Goal: Go to known website: Go to known website

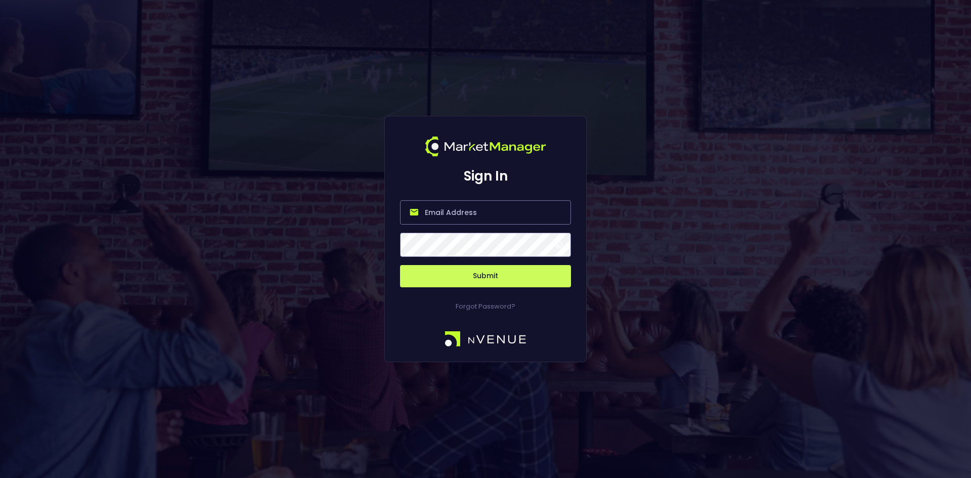
click at [458, 214] on input "email" at bounding box center [485, 212] width 171 height 24
type input "[EMAIL_ADDRESS][DOMAIN_NAME]"
click at [481, 274] on button "Submit" at bounding box center [485, 276] width 171 height 22
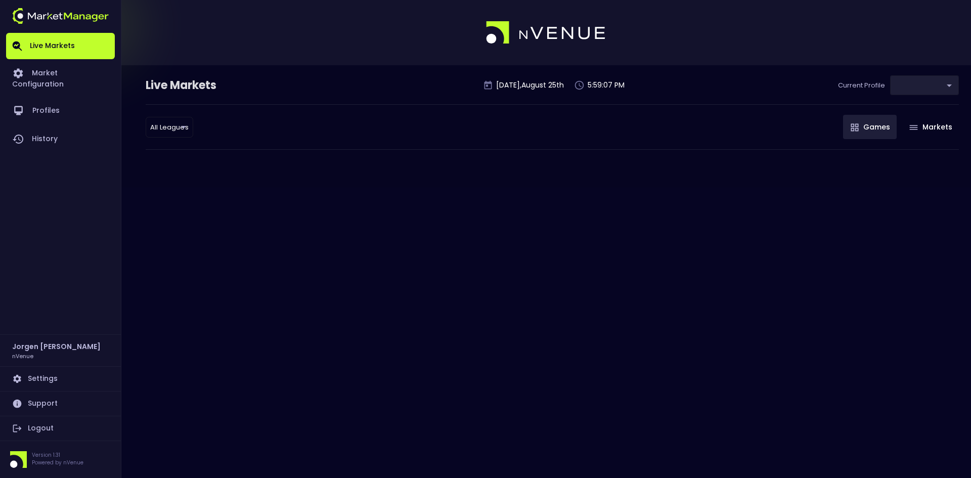
type input "0d810fa5-e353-4d9c-b11d-31f095cae871"
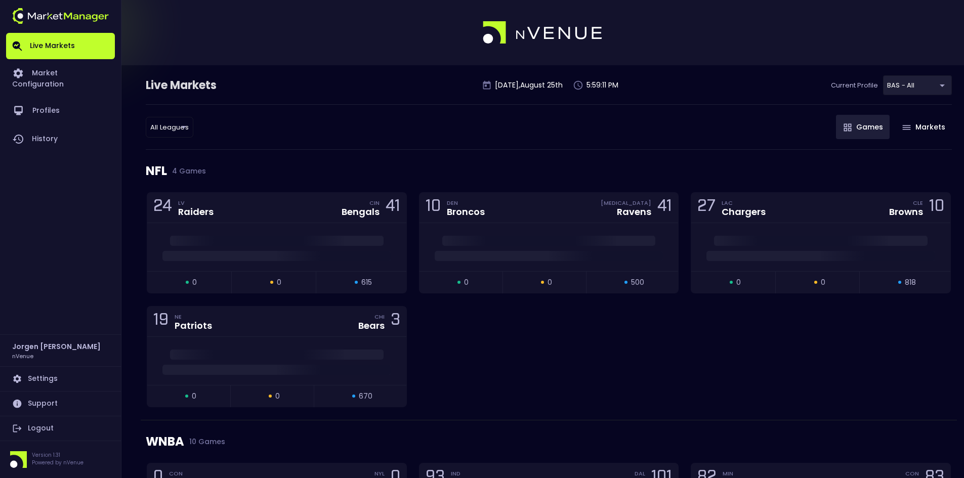
click at [585, 348] on div "24 LV Raiders CIN Bengals 41 open 0 suspended 0 closed 615 10 DEN Broncos [MEDI…" at bounding box center [549, 306] width 816 height 228
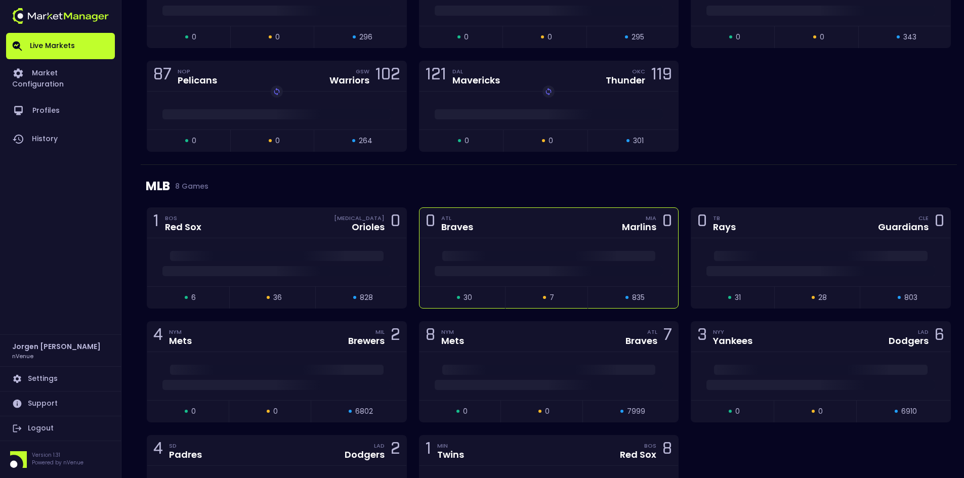
scroll to position [1366, 0]
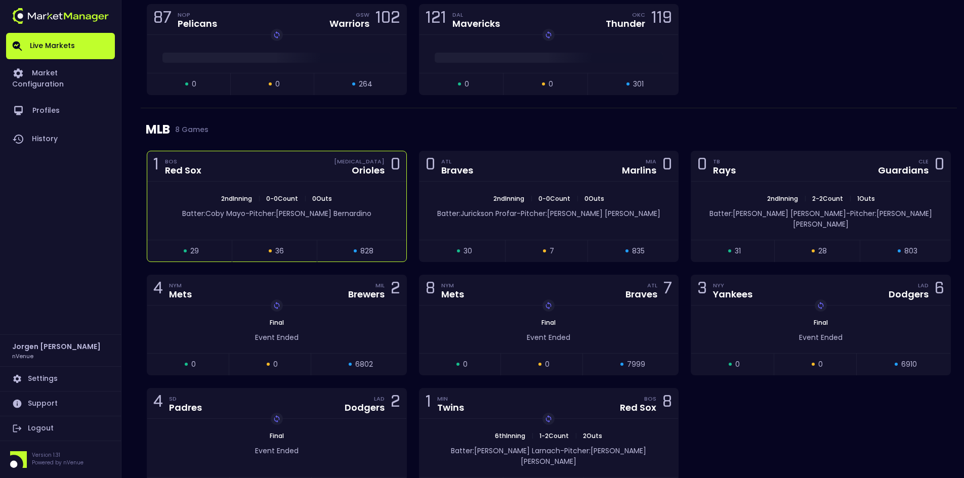
click at [303, 188] on div "2nd Inning | 0 - 0 Count | 0 Outs Batter: [PERSON_NAME]: [PERSON_NAME]" at bounding box center [276, 211] width 259 height 58
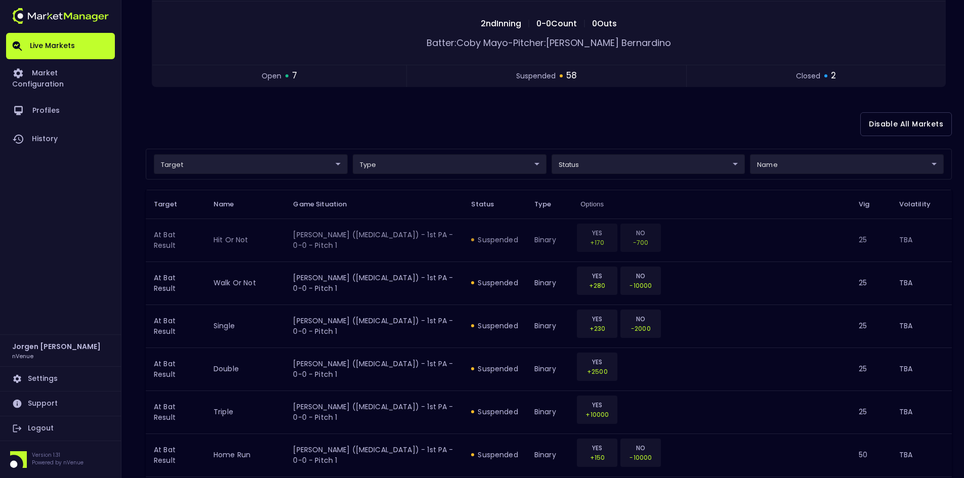
scroll to position [152, 0]
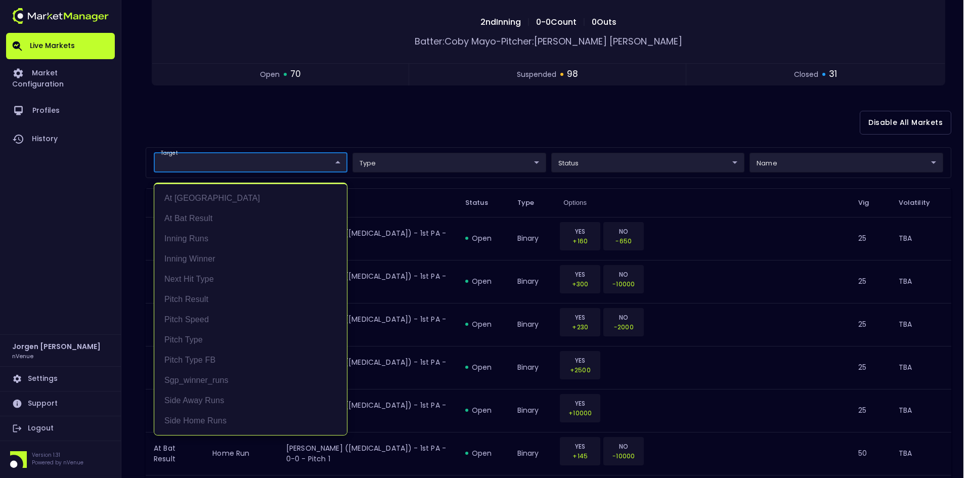
click at [353, 117] on div at bounding box center [485, 239] width 971 height 478
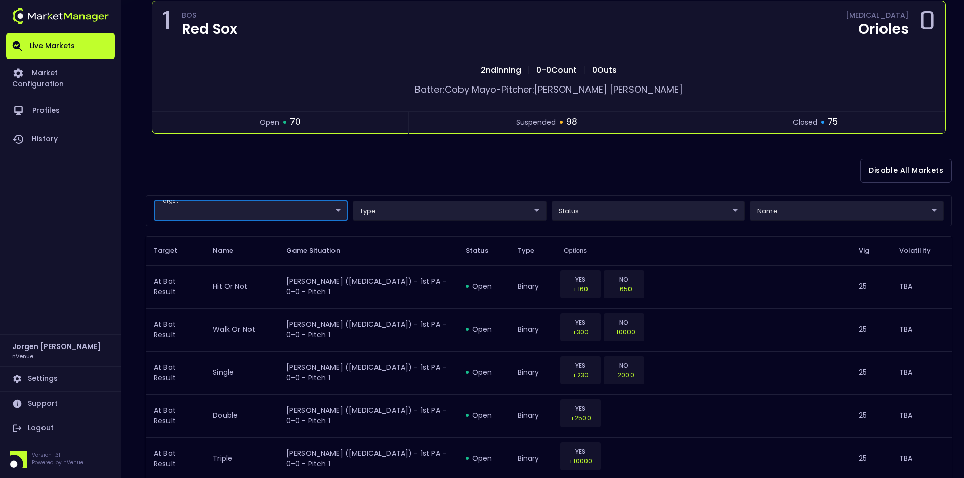
scroll to position [0, 0]
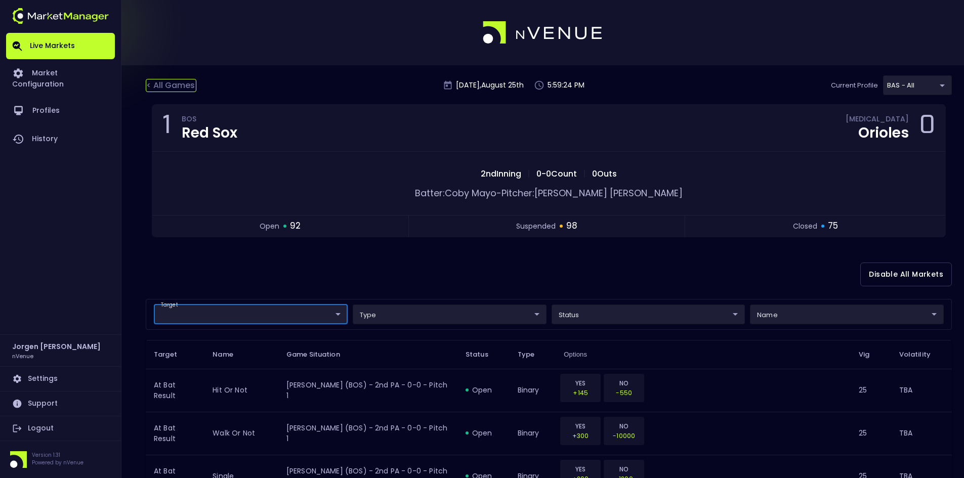
click at [183, 85] on div "< All Games" at bounding box center [171, 85] width 51 height 13
